Goal: Check status: Check status

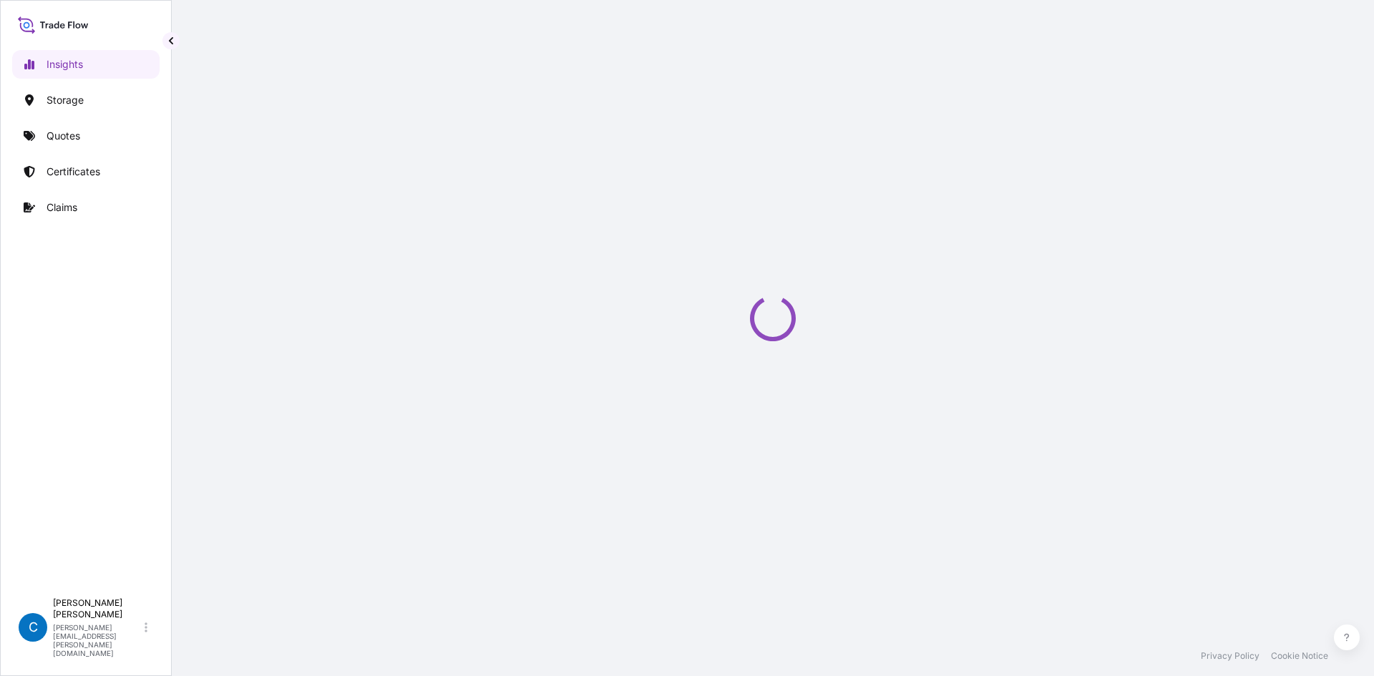
select select "2025"
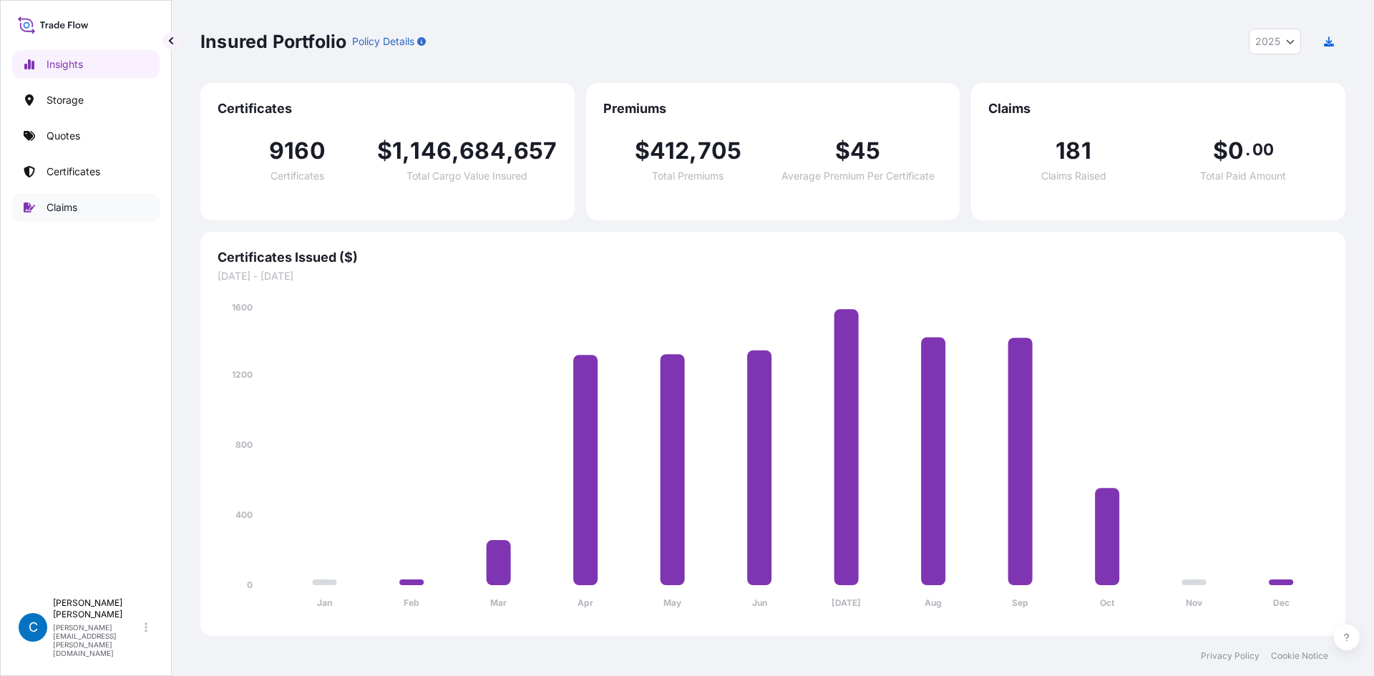
click at [109, 210] on link "Claims" at bounding box center [85, 207] width 147 height 29
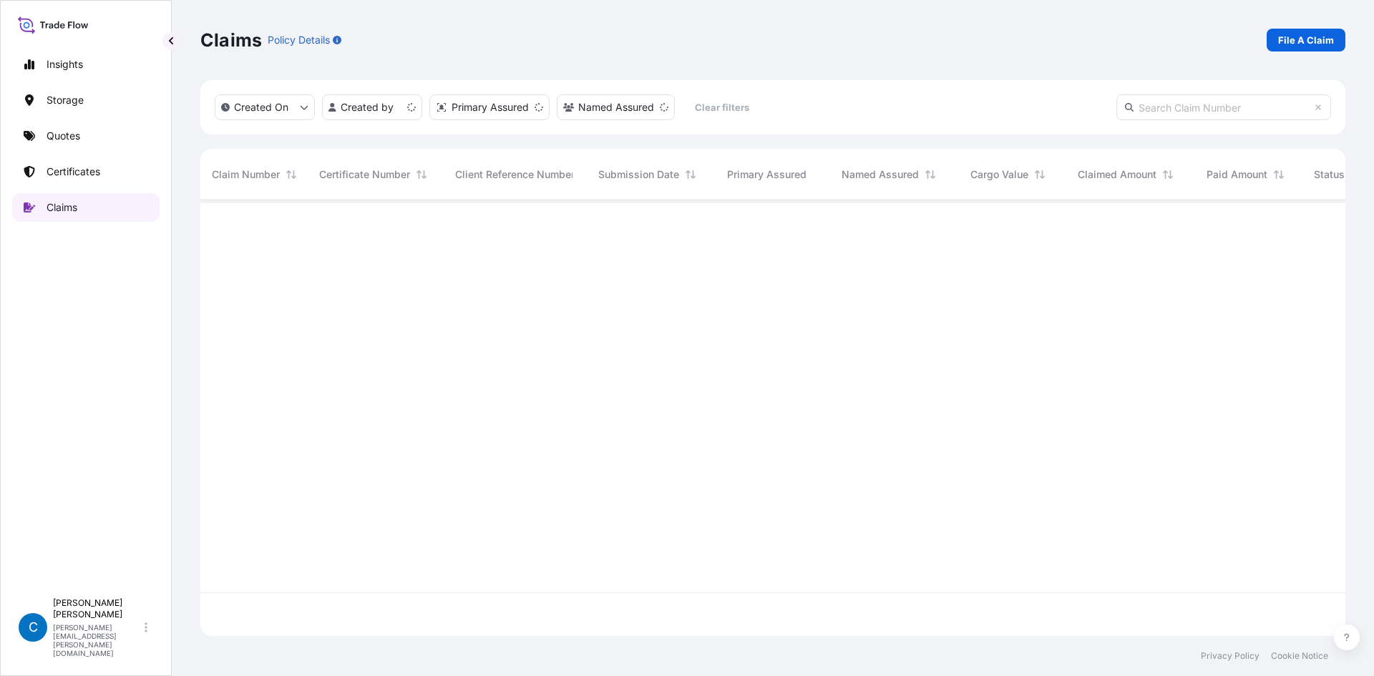
scroll to position [433, 1134]
paste input "CL31615-161-1-3"
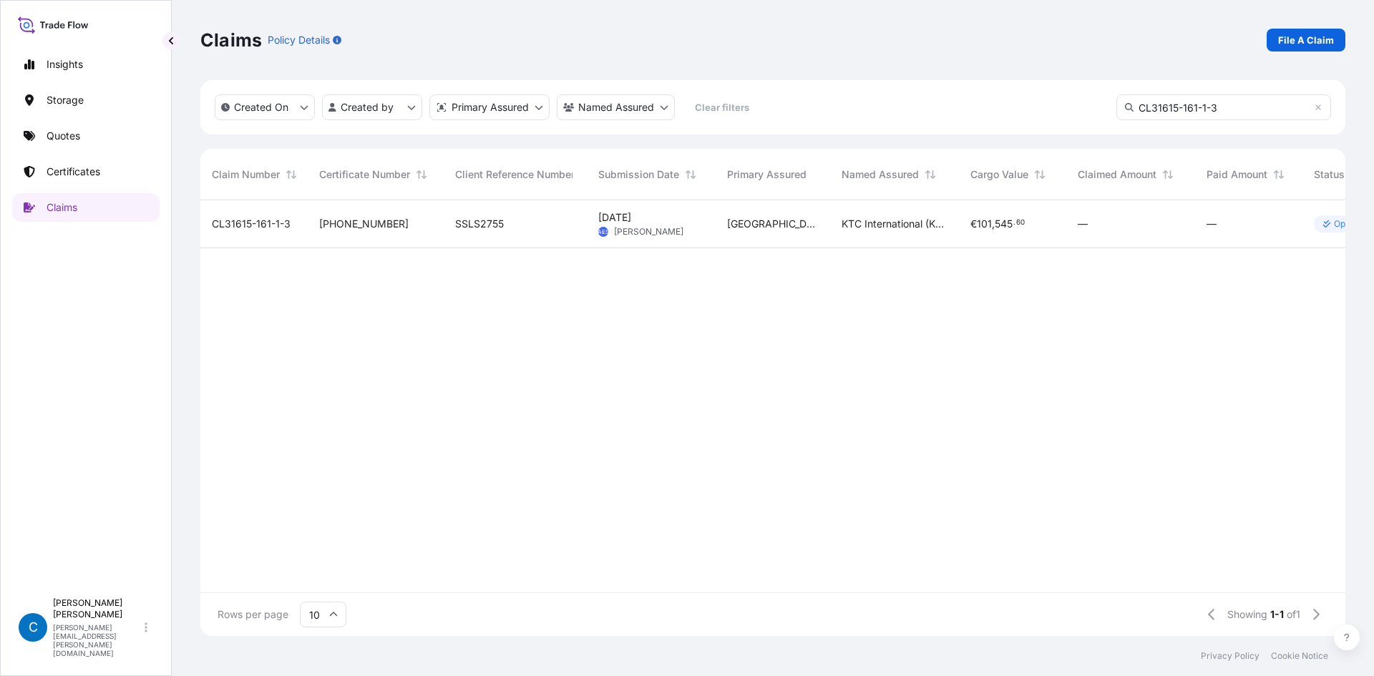
type input "CL31615-161-1-3"
click at [251, 222] on span "CL31615-161-1-3" at bounding box center [251, 224] width 79 height 14
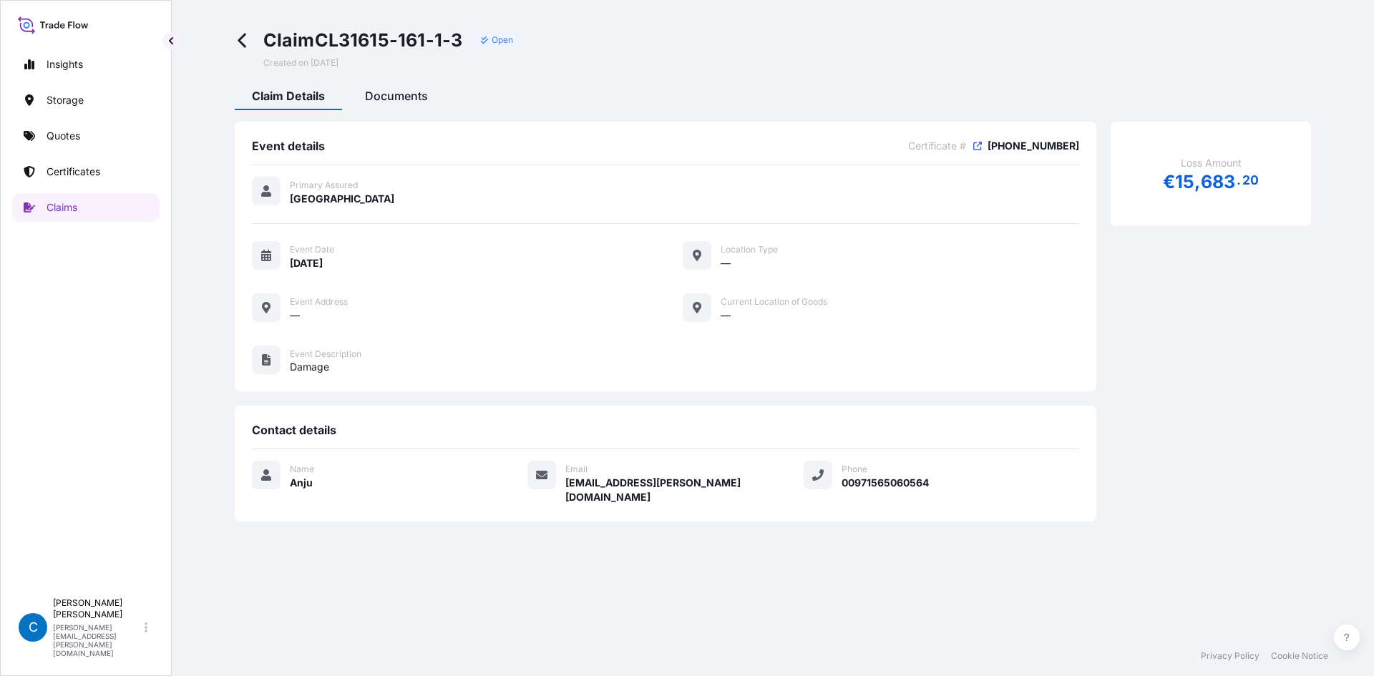
click at [435, 93] on div "Documents" at bounding box center [396, 98] width 97 height 24
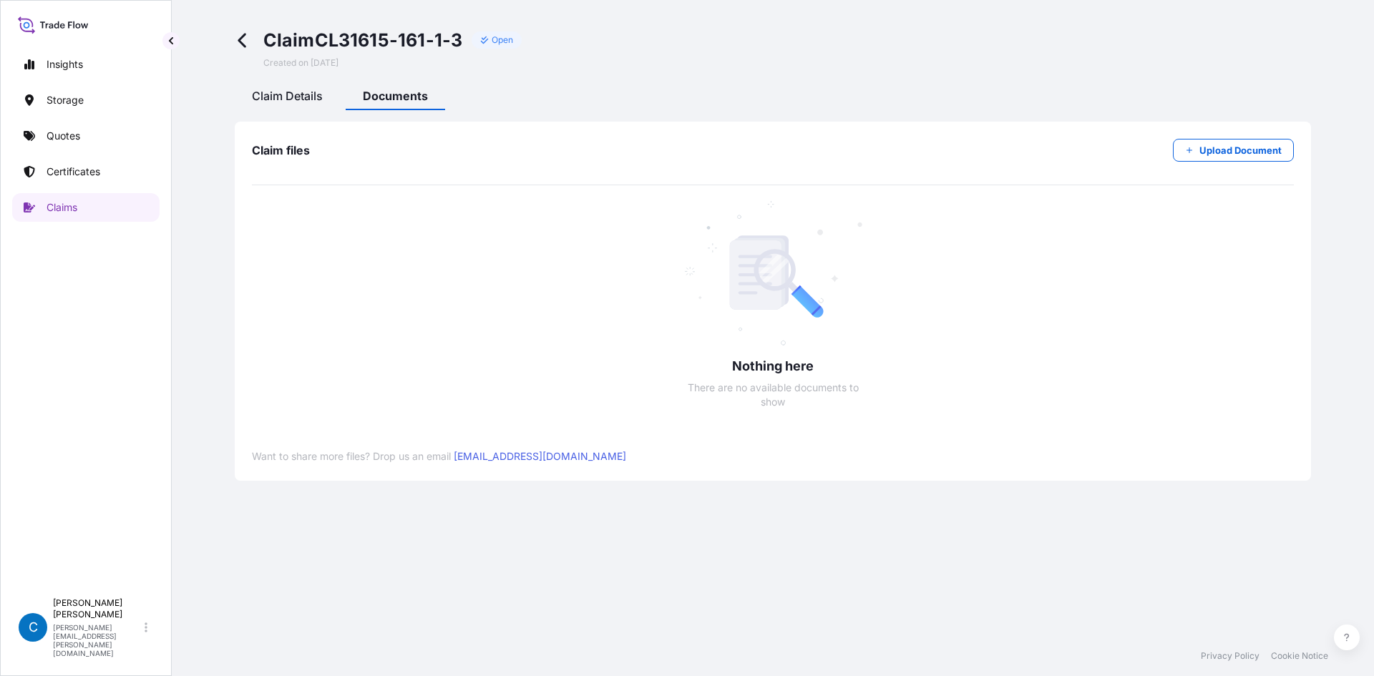
click at [290, 102] on span "Claim Details" at bounding box center [287, 96] width 71 height 14
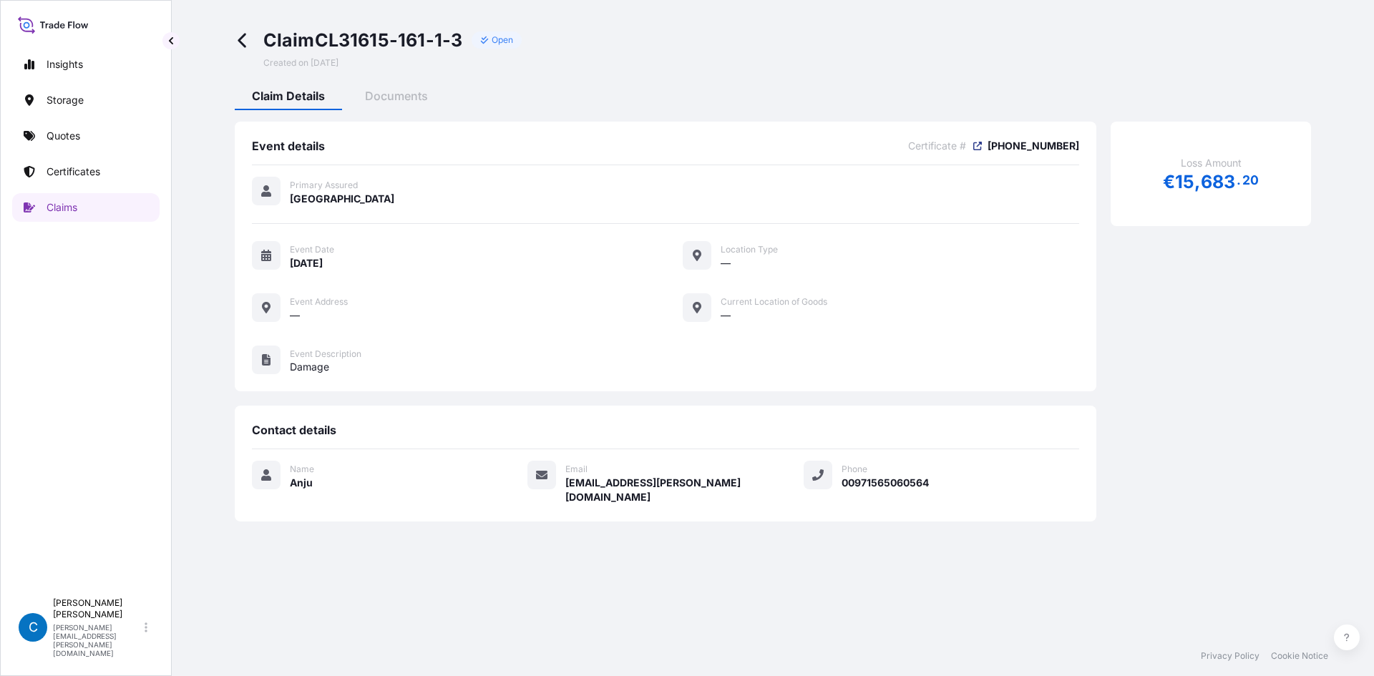
click at [984, 146] on link at bounding box center [977, 146] width 16 height 14
drag, startPoint x: 1025, startPoint y: 145, endPoint x: 1080, endPoint y: 146, distance: 54.4
click at [1080, 146] on div "Event details Certificate # 31615-161-1 Primary Assured UAE Event Date 08/11/20…" at bounding box center [665, 257] width 861 height 270
copy span "31615-161-1"
click at [39, 164] on link "Certificates" at bounding box center [85, 171] width 147 height 29
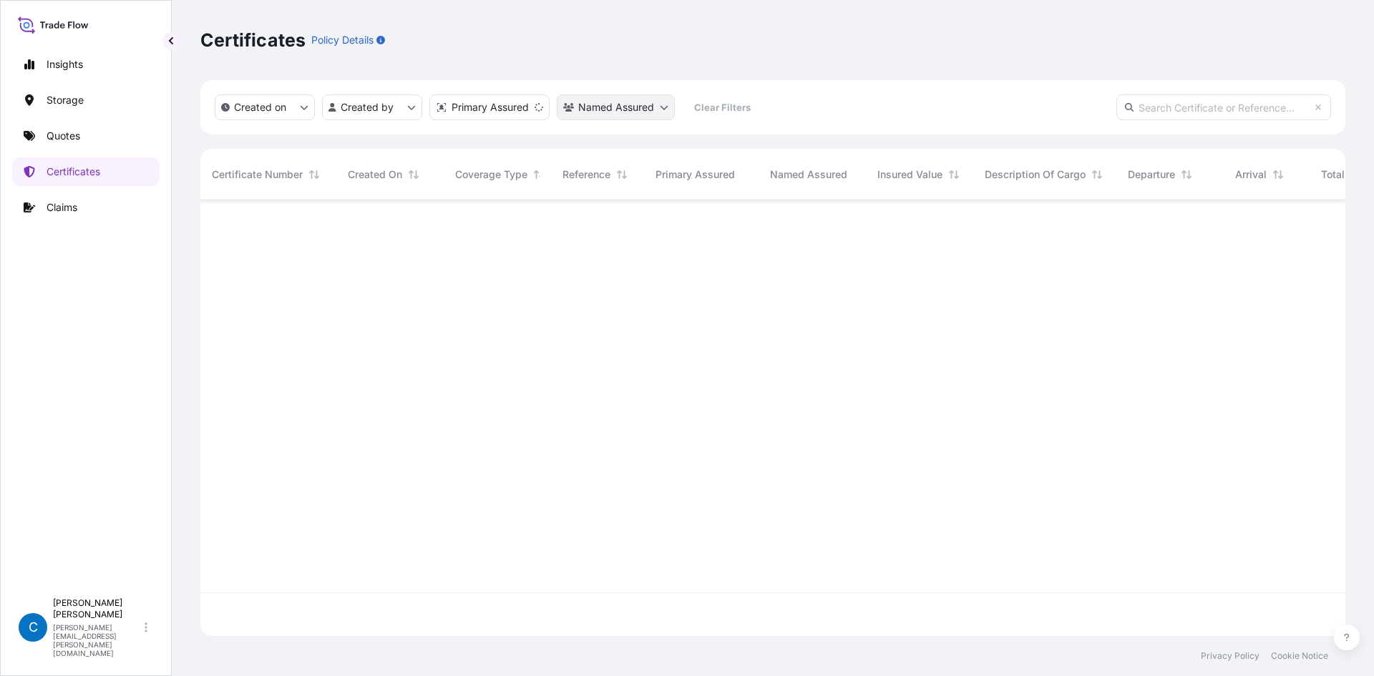
scroll to position [433, 1134]
paste input "31615-161-1"
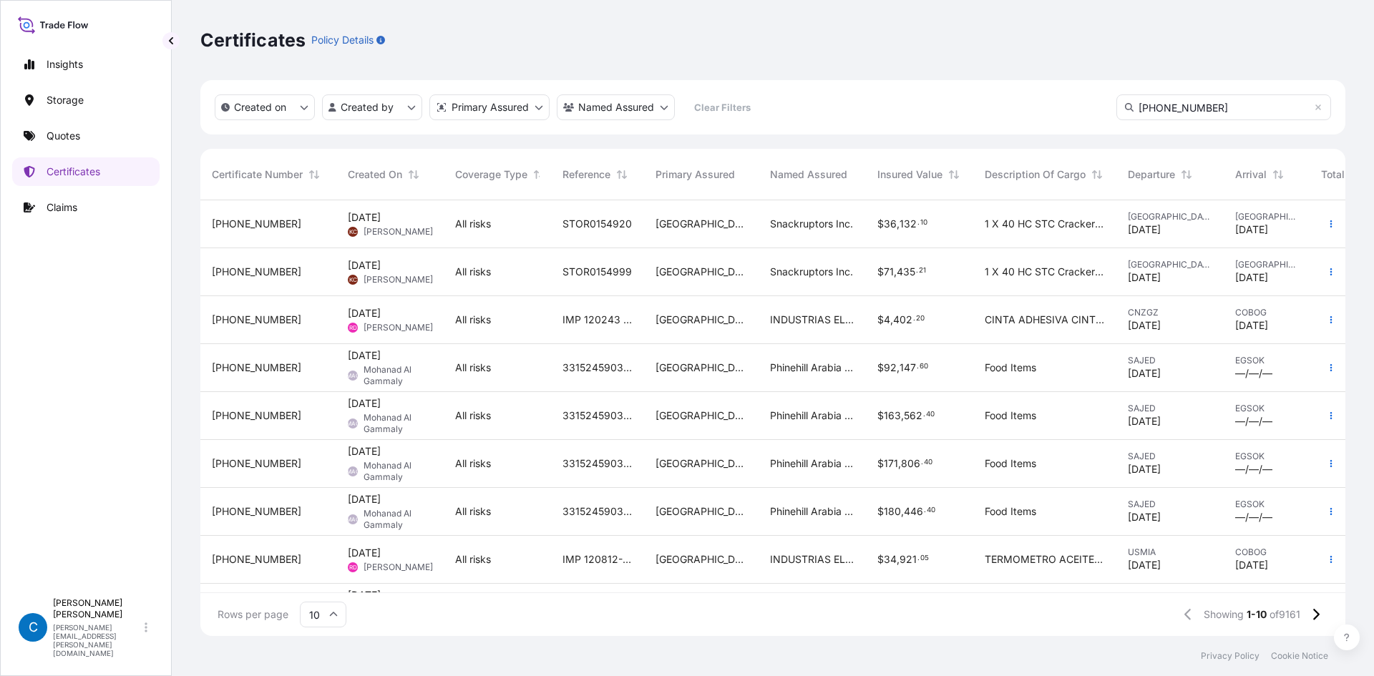
click at [1207, 99] on input "31615-161-1" at bounding box center [1223, 107] width 215 height 26
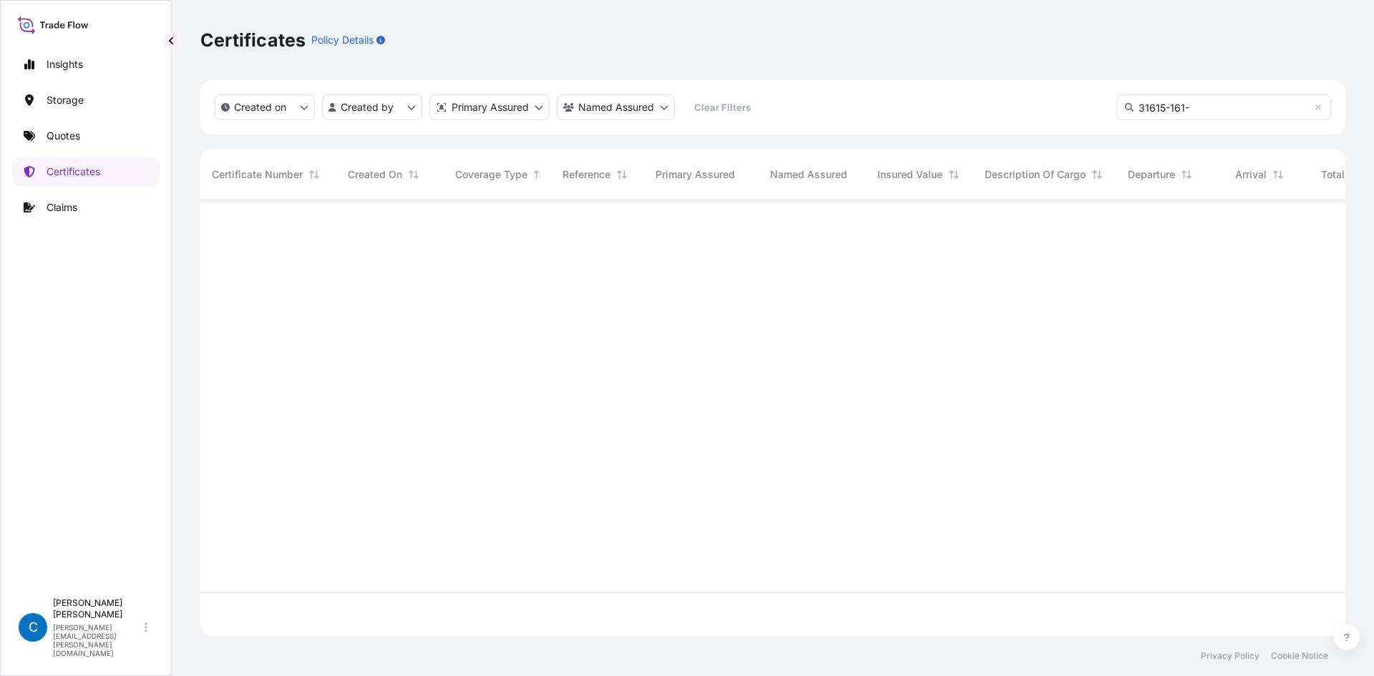
type input "31615-161-"
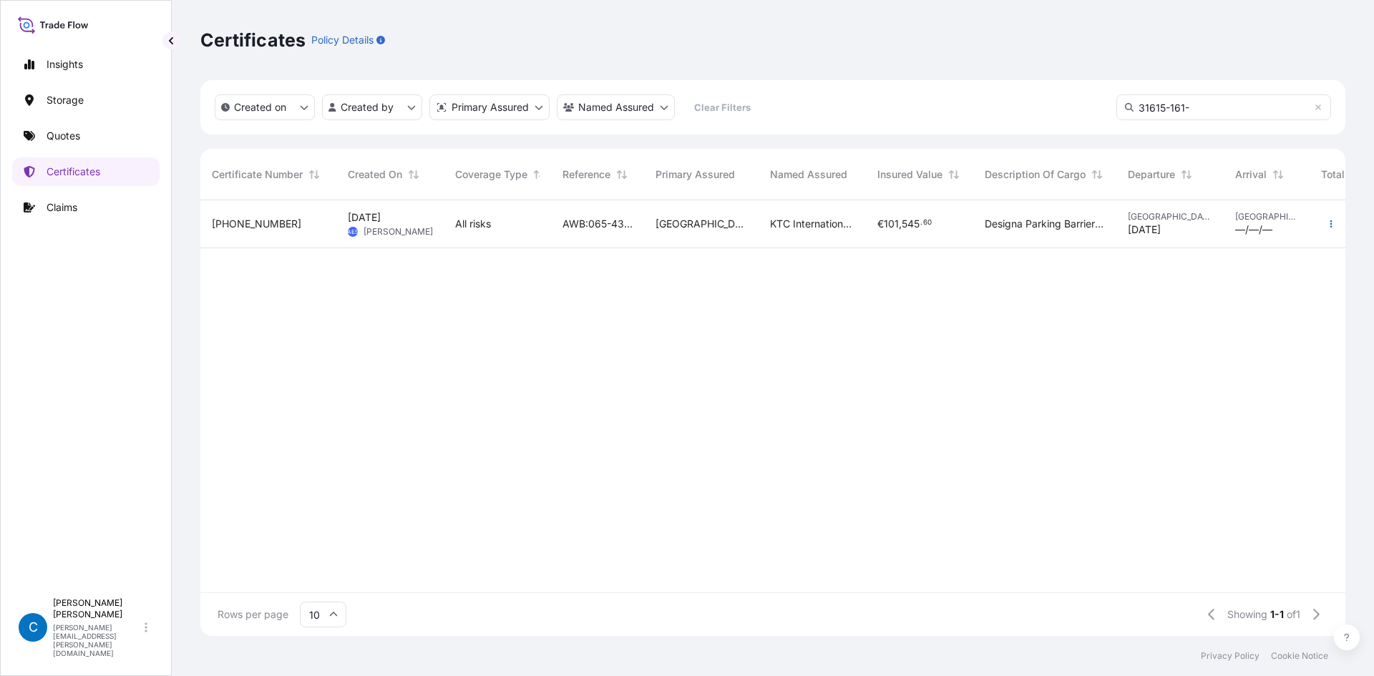
click at [244, 225] on span "31615-161-1" at bounding box center [256, 224] width 89 height 14
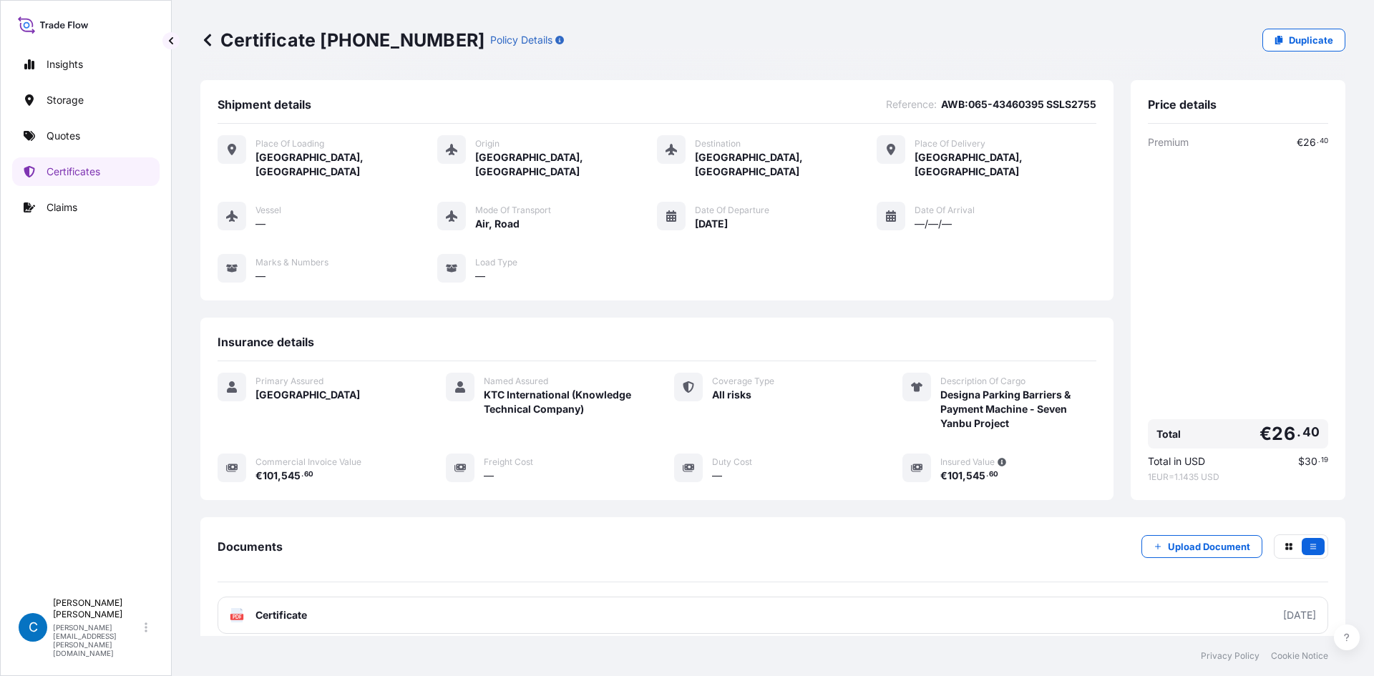
scroll to position [275, 1089]
